Goal: Information Seeking & Learning: Learn about a topic

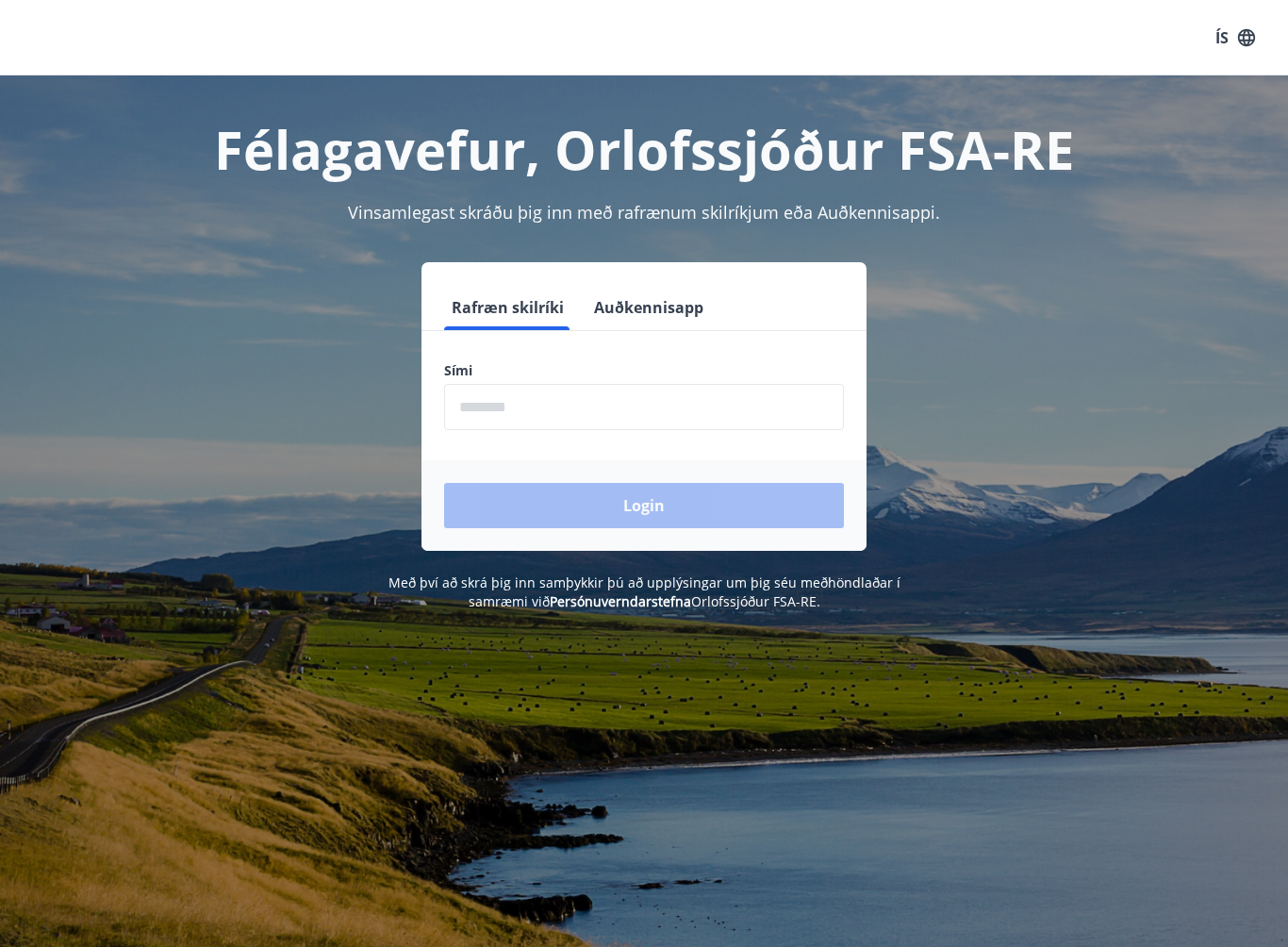
click at [531, 414] on input "phone" at bounding box center [643, 406] width 399 height 46
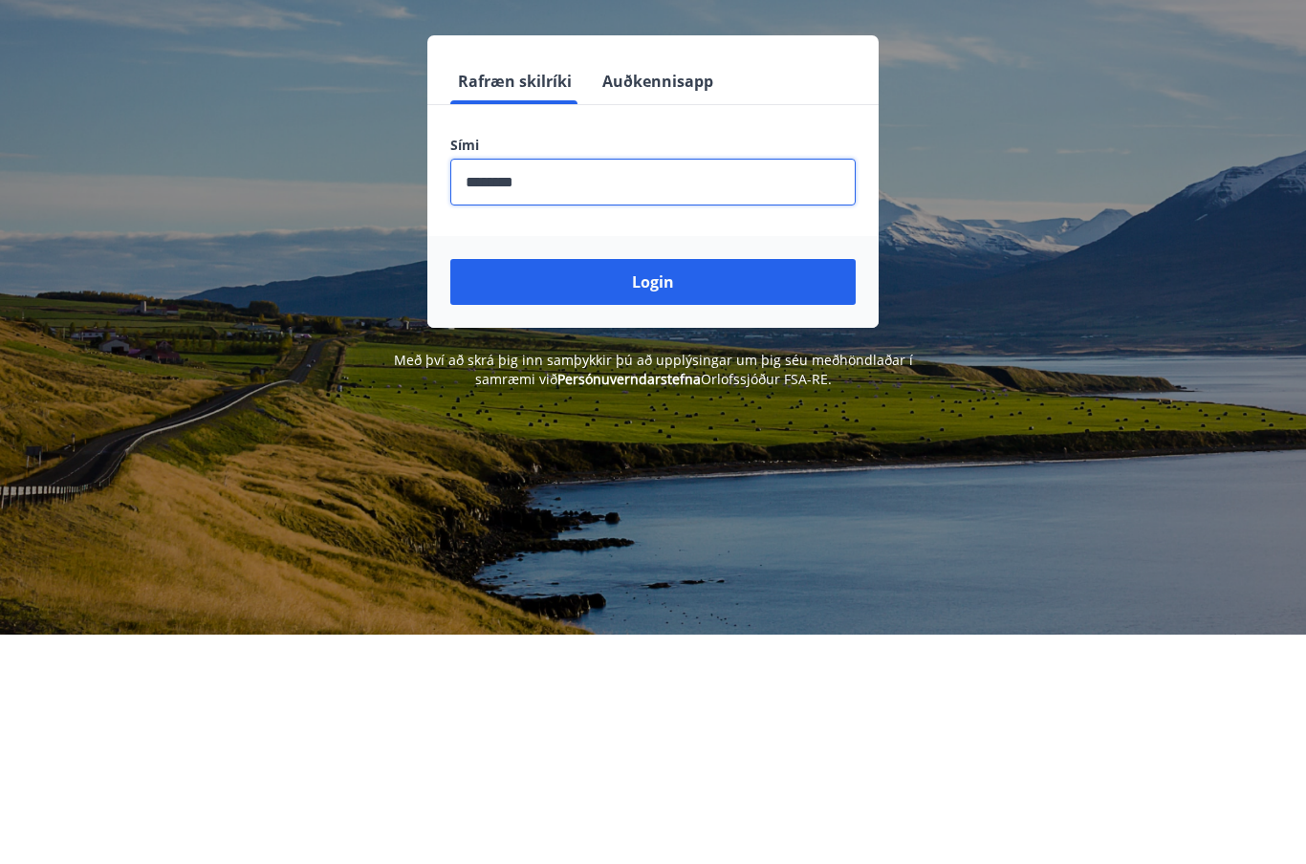
type input "********"
click at [681, 490] on button "Login" at bounding box center [652, 513] width 405 height 46
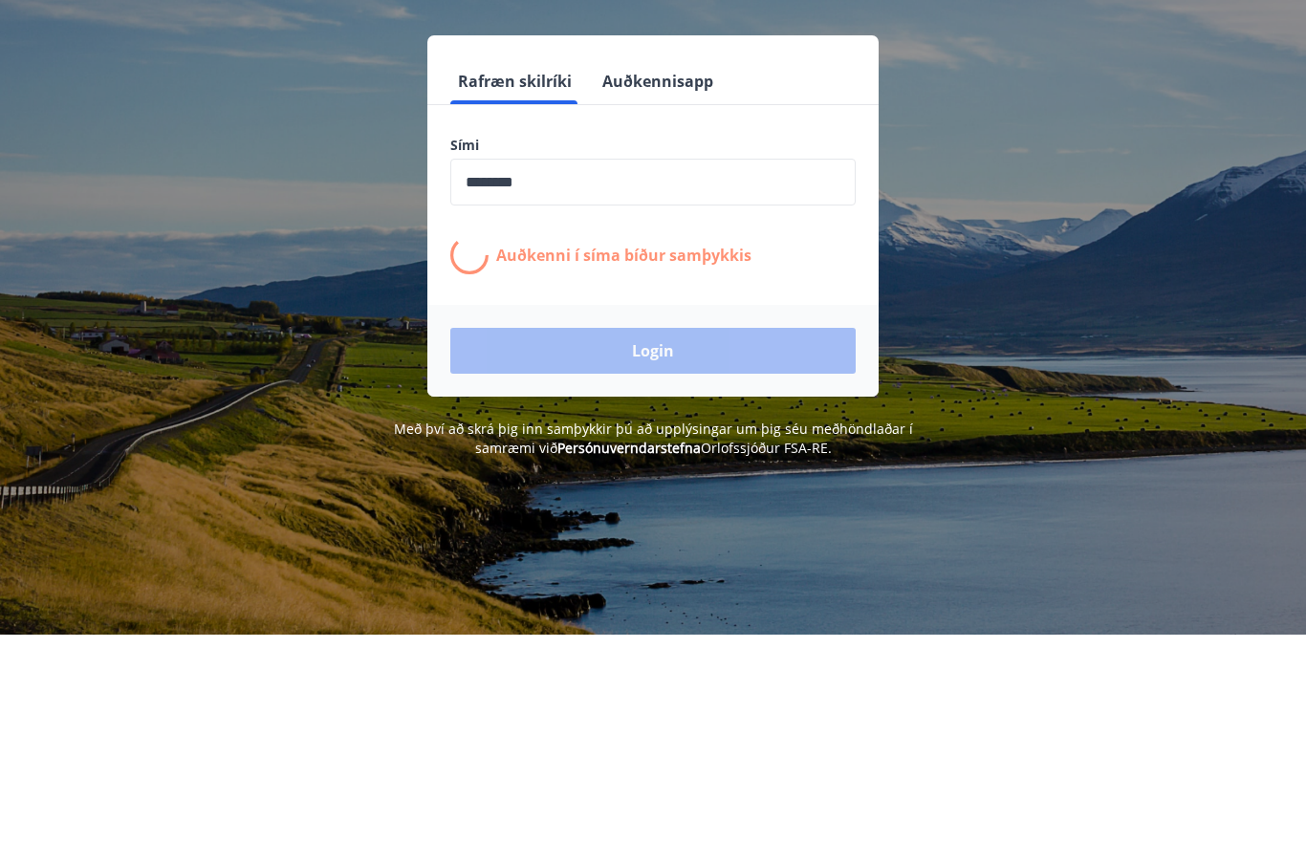
scroll to position [230, 0]
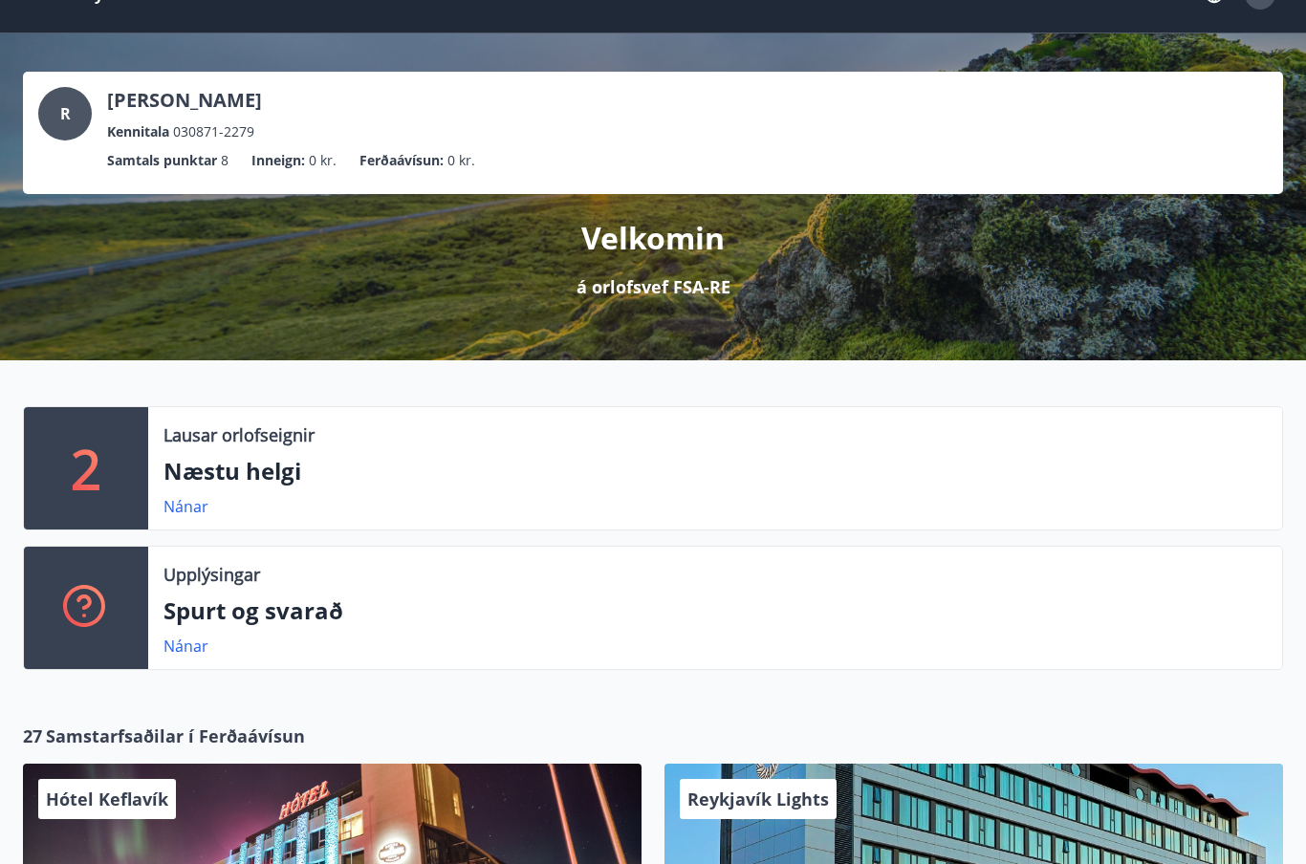
scroll to position [42, 0]
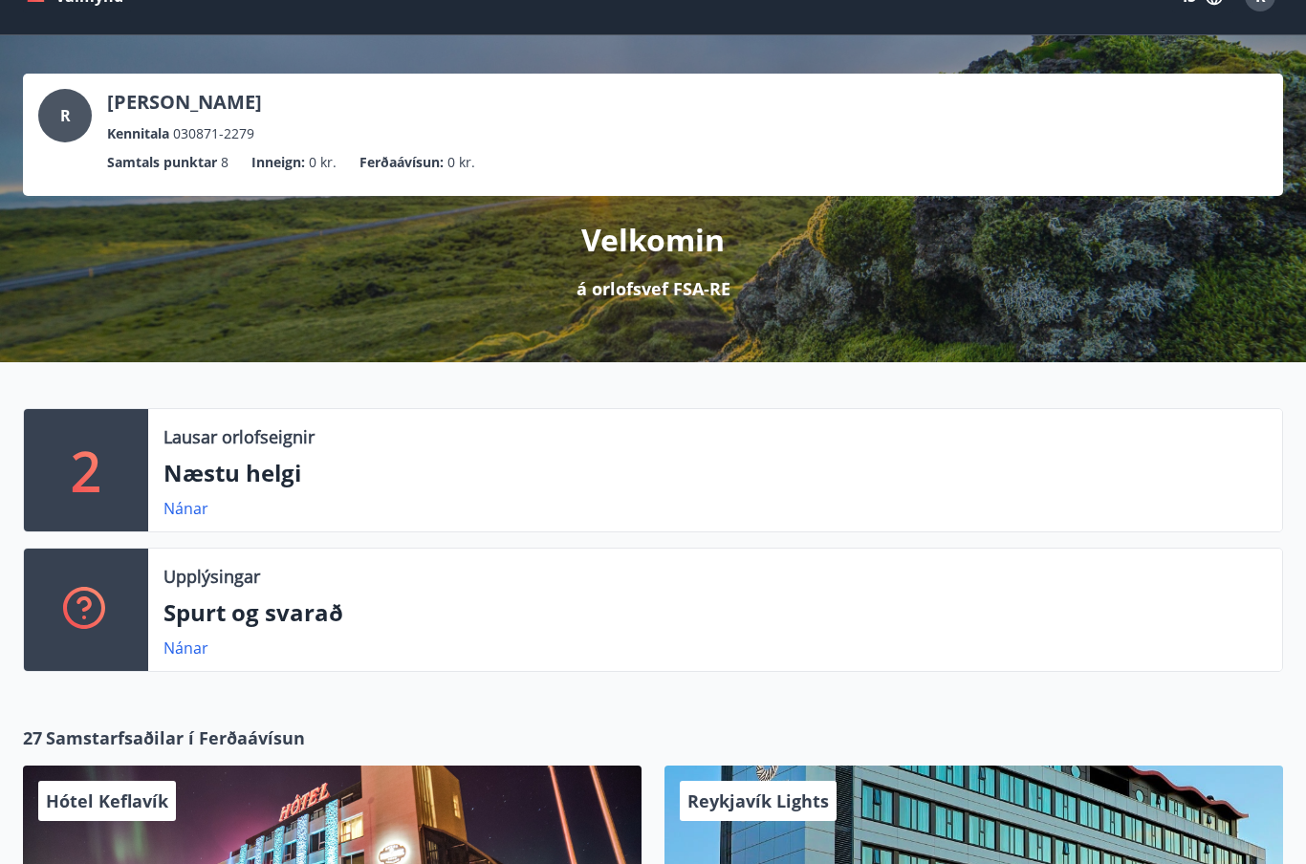
click at [188, 648] on link "Nánar" at bounding box center [186, 648] width 45 height 21
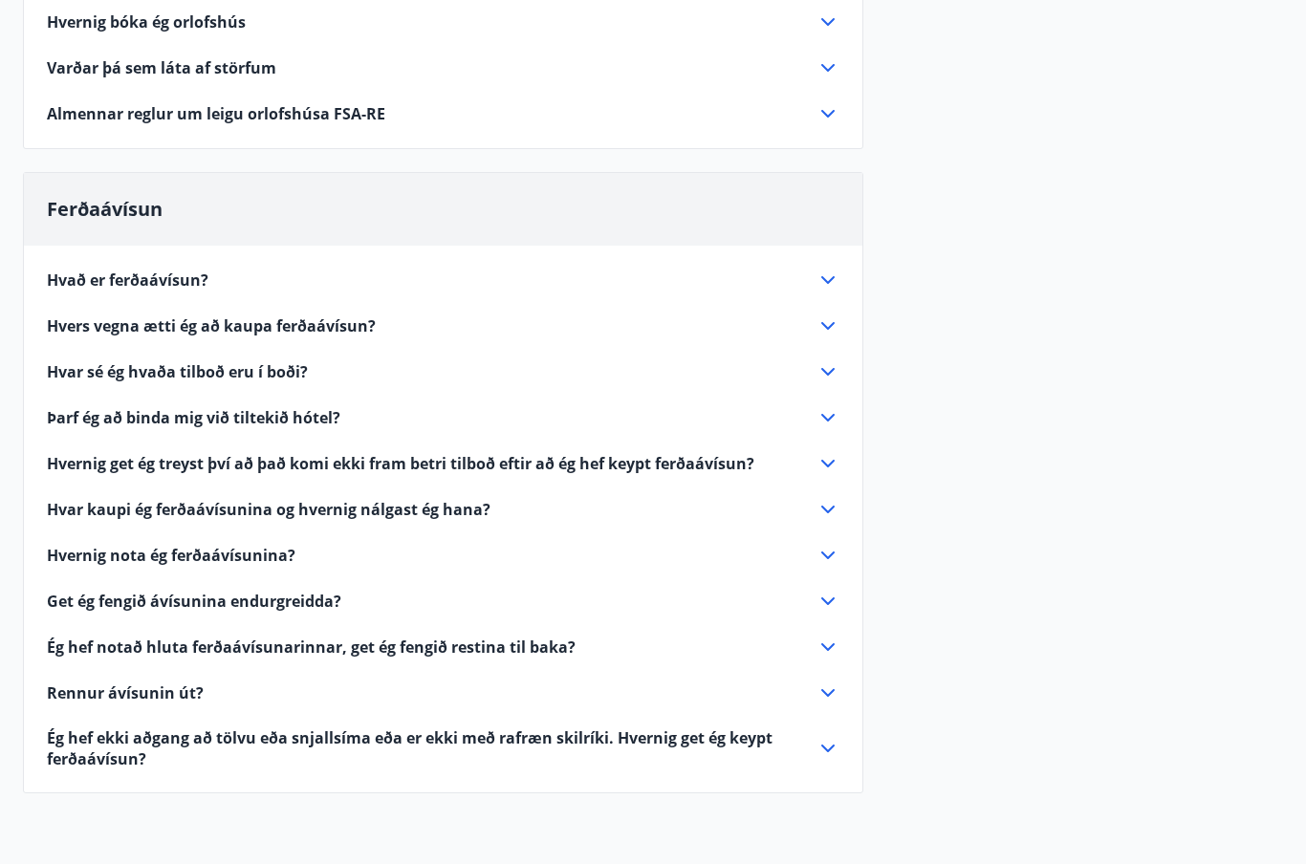
scroll to position [418, 0]
click at [824, 274] on icon at bounding box center [828, 281] width 23 height 23
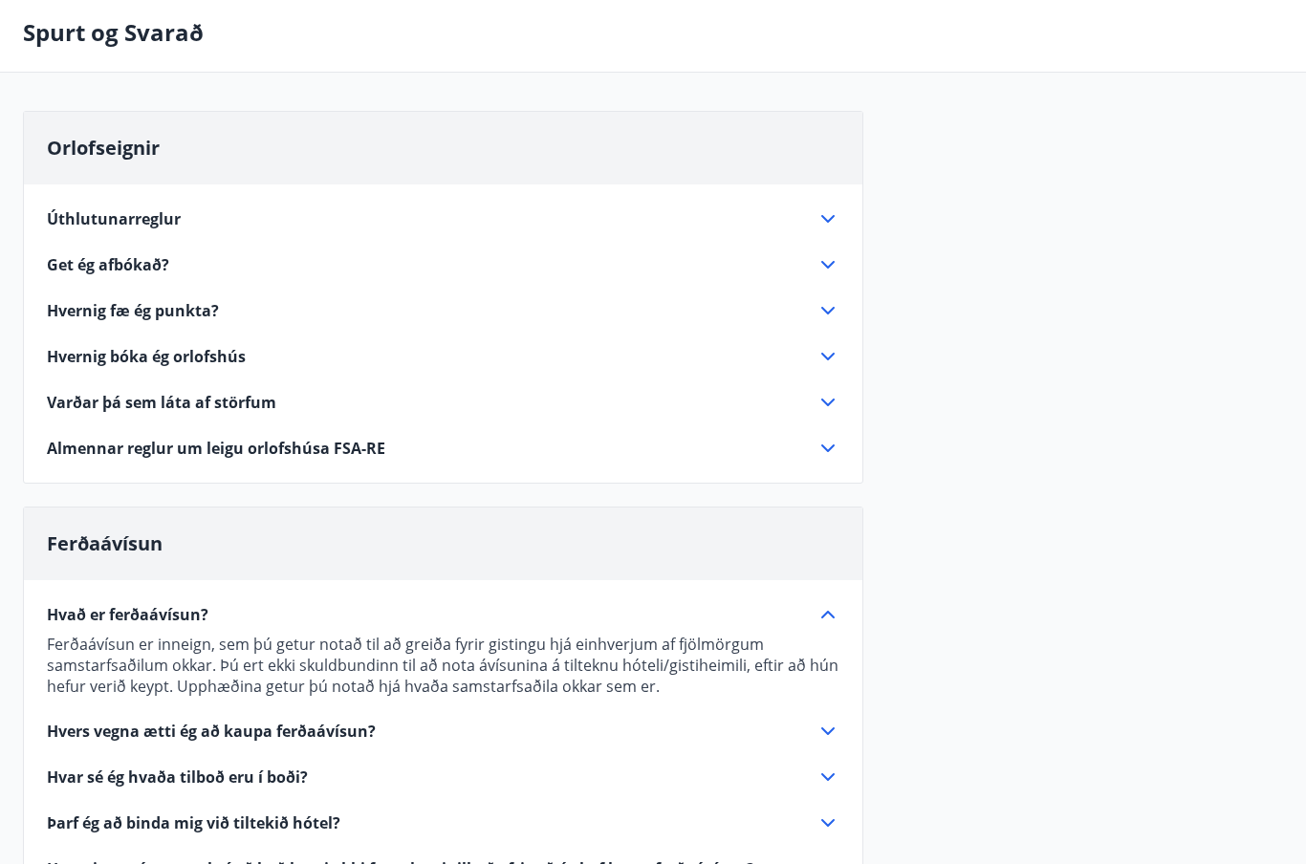
scroll to position [0, 0]
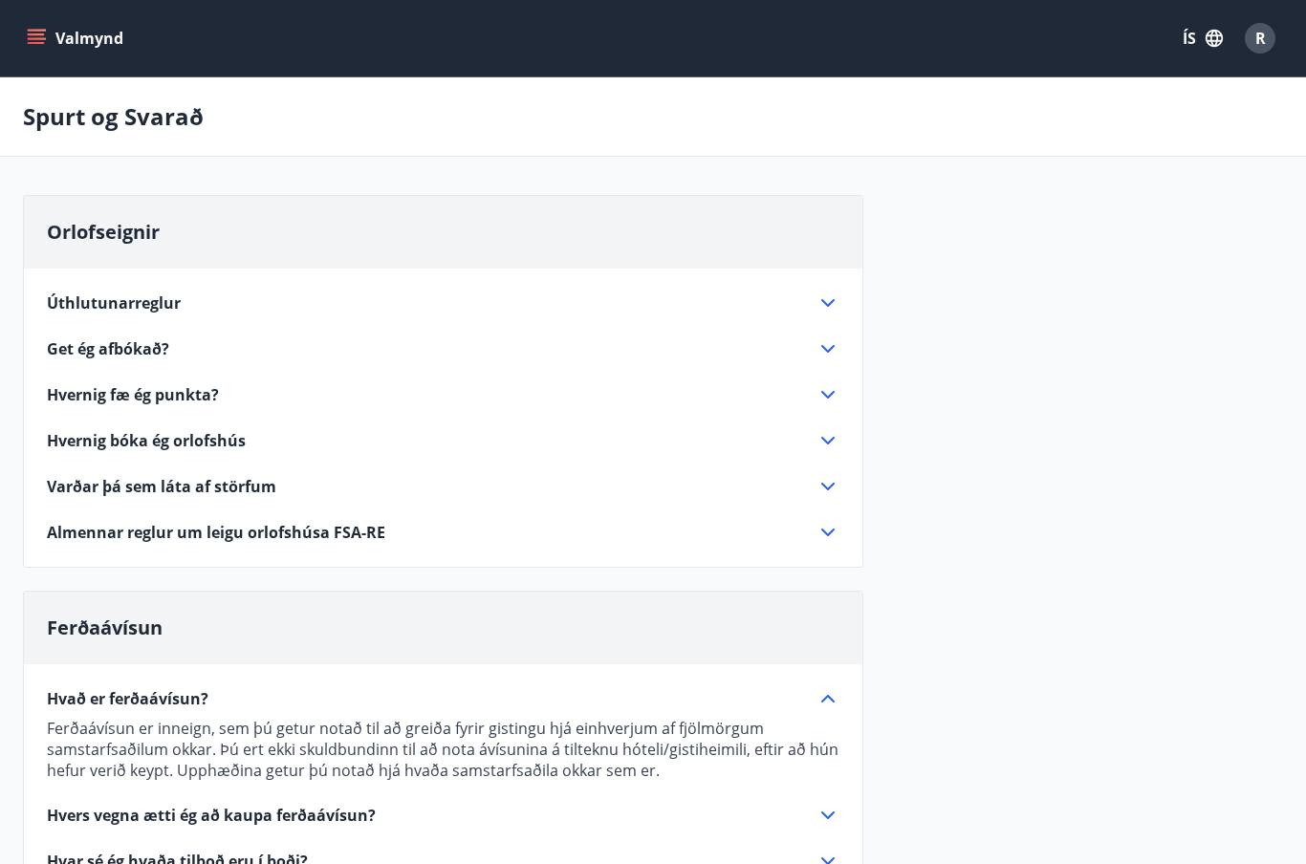
click at [45, 37] on icon "menu" at bounding box center [36, 38] width 19 height 19
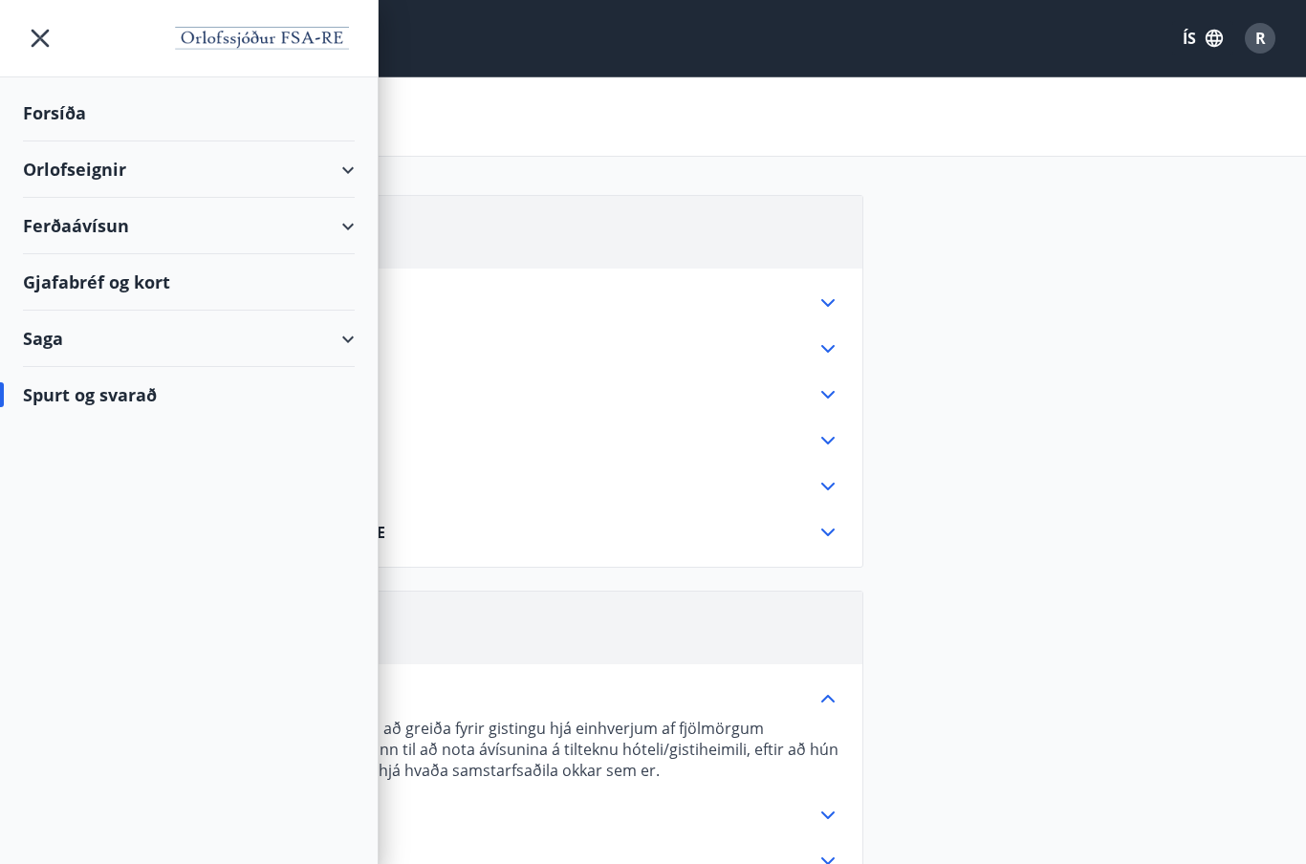
click at [128, 293] on div "Gjafabréf og kort" at bounding box center [189, 282] width 332 height 56
click at [143, 292] on div "Gjafabréf og kort" at bounding box center [189, 282] width 332 height 56
